Goal: Task Accomplishment & Management: Complete application form

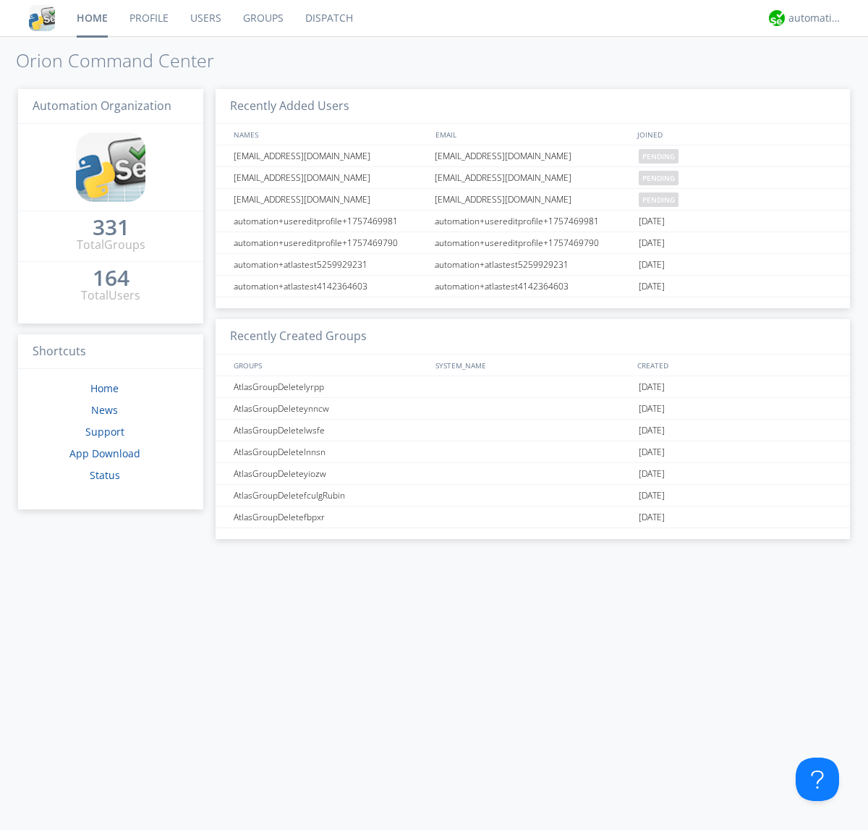
click at [205, 18] on link "Users" at bounding box center [205, 18] width 53 height 36
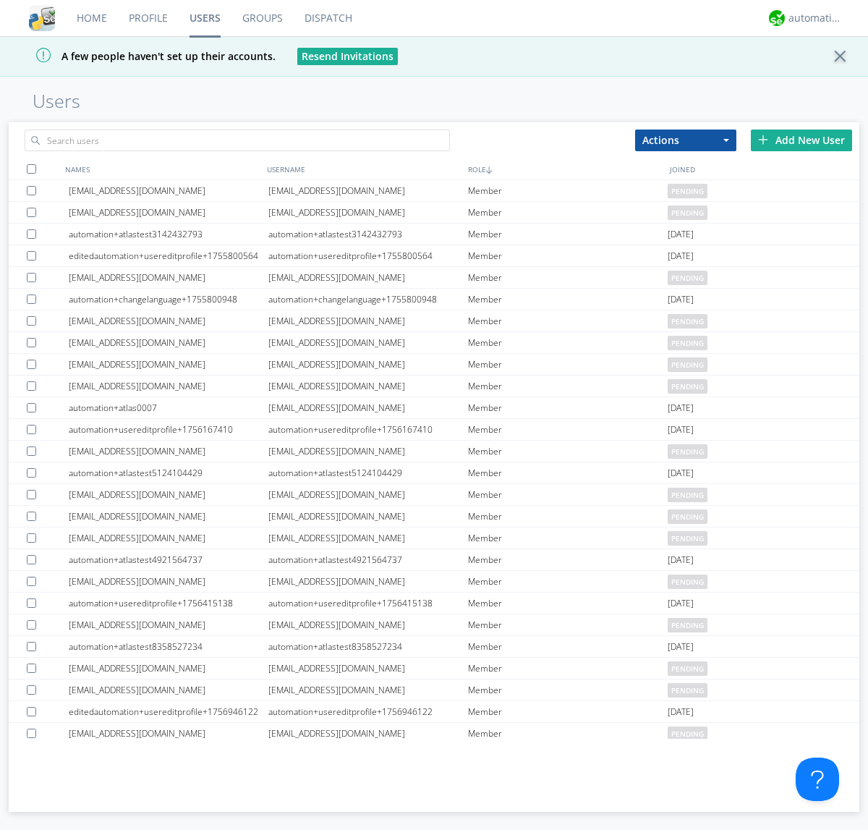
click at [802, 140] on div "Add New User" at bounding box center [801, 141] width 101 height 22
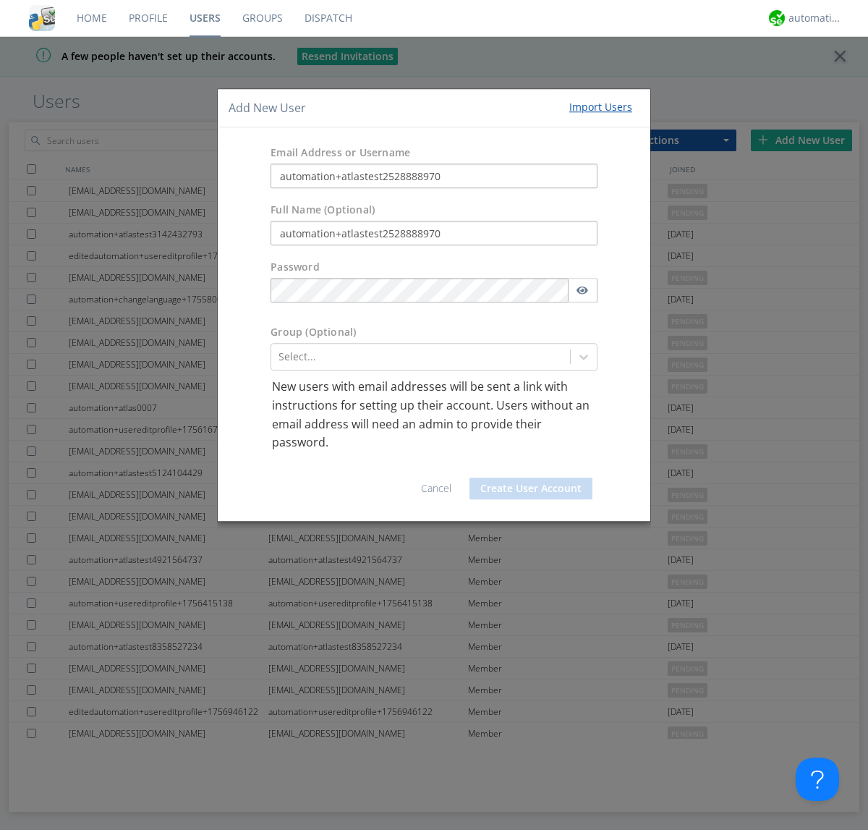
type input "automation+atlastest2528888970"
click at [531, 488] on button "Create User Account" at bounding box center [531, 489] width 123 height 22
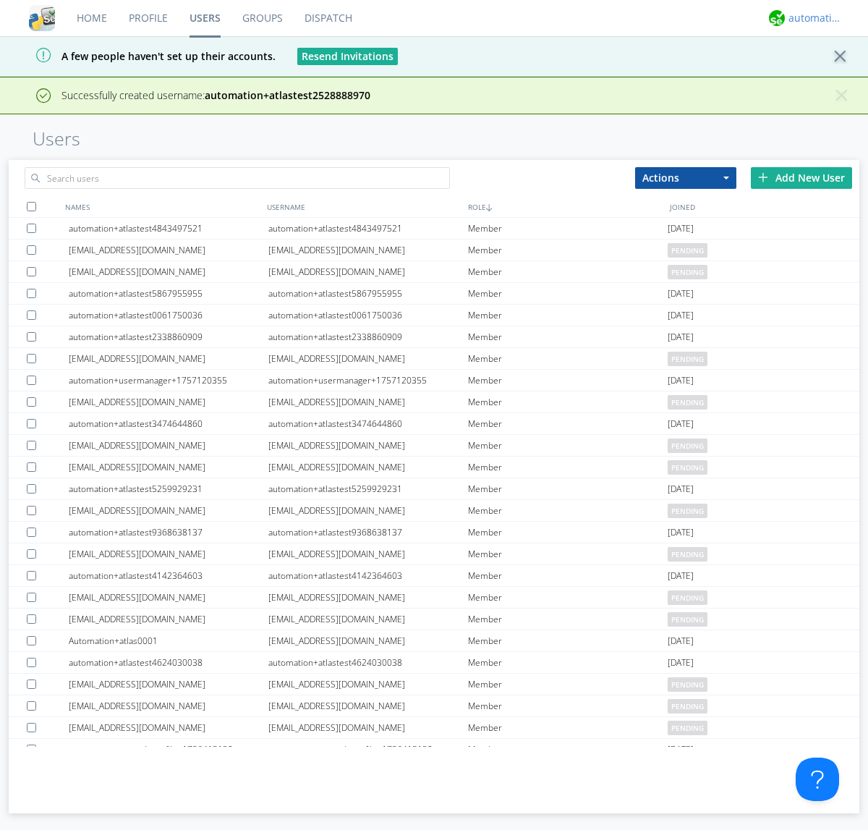
click at [812, 18] on div "automation+atlas" at bounding box center [816, 18] width 54 height 14
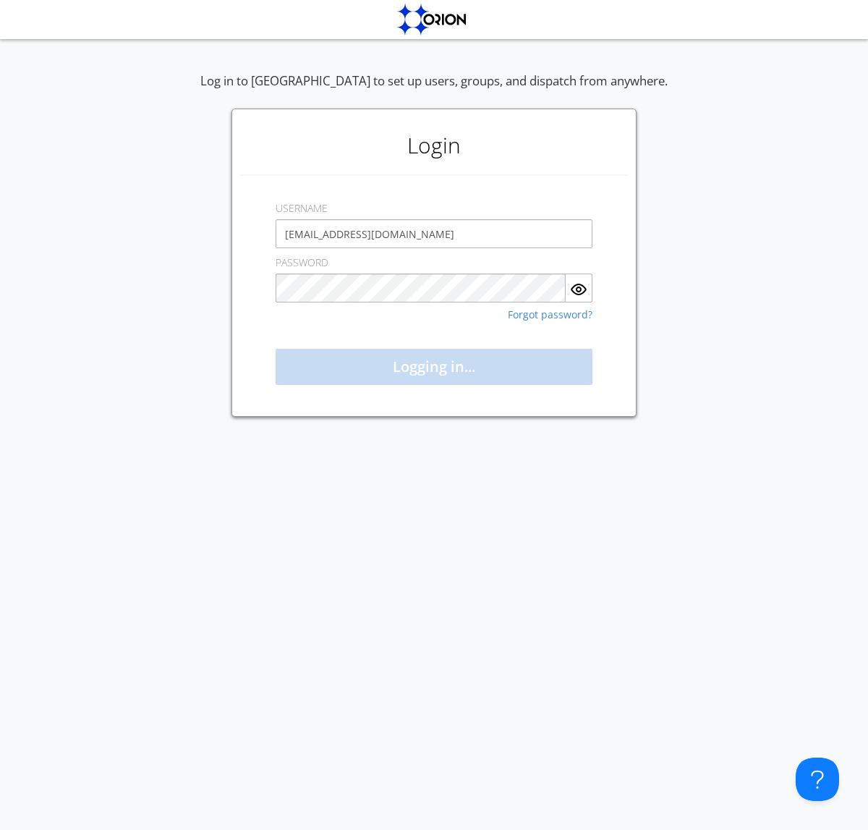
type input "[EMAIL_ADDRESS][DOMAIN_NAME]"
